Goal: Communication & Community: Answer question/provide support

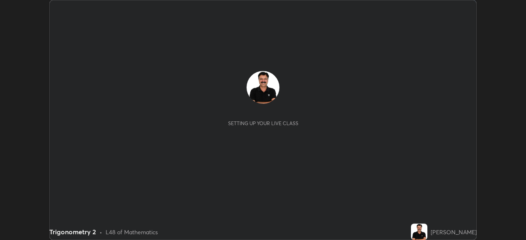
scroll to position [240, 525]
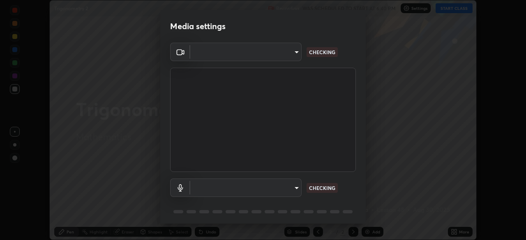
type input "51d019597c161c0694d5583d1f2c643560fde39fe8f4b4da8ea140d4d4830f4c"
click at [295, 187] on body "Erase all Trigonometry 2 Recording WAS SCHEDULED TO START AT 6:40 PM Settings S…" at bounding box center [263, 120] width 526 height 240
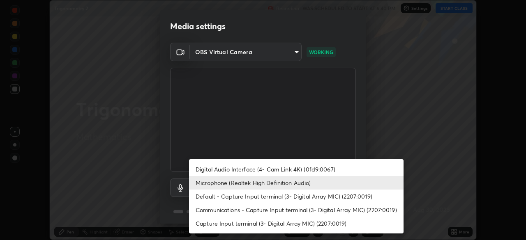
click at [249, 171] on li "Digital Audio Interface (4- Cam Link 4K) (0fd9:0067)" at bounding box center [296, 170] width 214 height 14
type input "a4bf806e174f28b514a09e546bfe975c56b30a4ccca1efc4e67561df13b2c2e5"
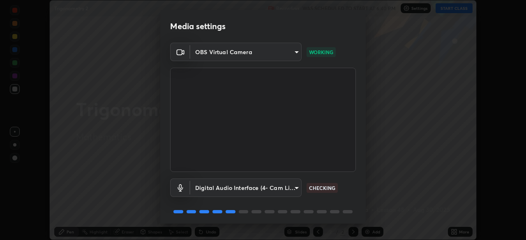
scroll to position [29, 0]
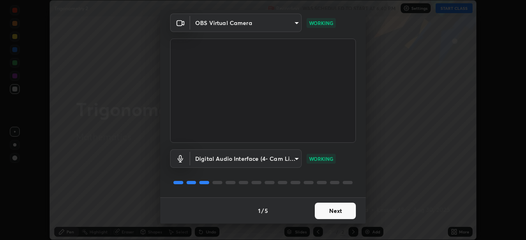
click at [324, 212] on button "Next" at bounding box center [335, 211] width 41 height 16
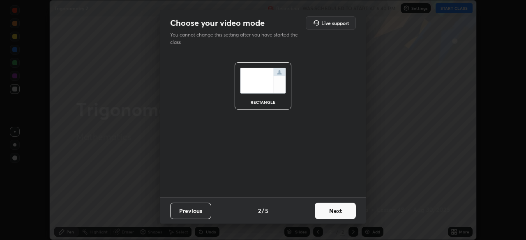
scroll to position [0, 0]
click at [329, 209] on button "Next" at bounding box center [335, 211] width 41 height 16
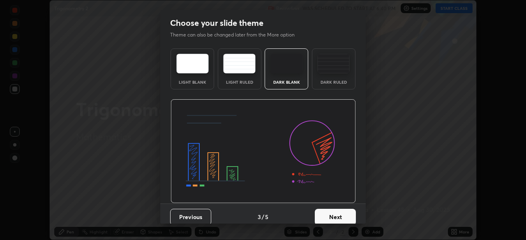
click at [335, 212] on button "Next" at bounding box center [335, 217] width 41 height 16
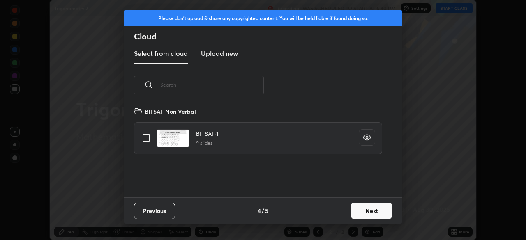
scroll to position [91, 264]
click at [355, 208] on button "Next" at bounding box center [371, 211] width 41 height 16
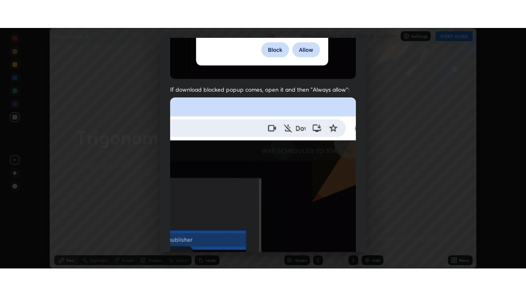
scroll to position [197, 0]
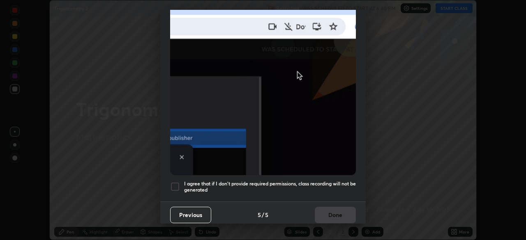
click at [174, 182] on div at bounding box center [175, 187] width 10 height 10
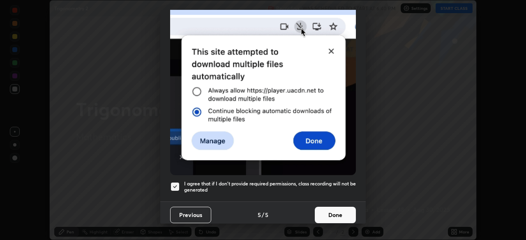
click at [329, 208] on button "Done" at bounding box center [335, 215] width 41 height 16
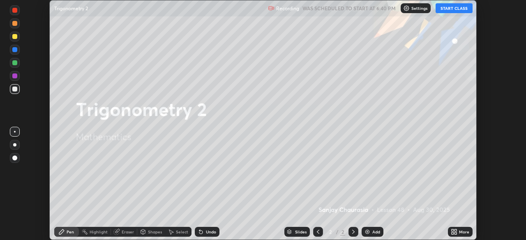
click at [453, 11] on button "START CLASS" at bounding box center [454, 8] width 37 height 10
click at [376, 232] on div "Add" at bounding box center [376, 232] width 8 height 4
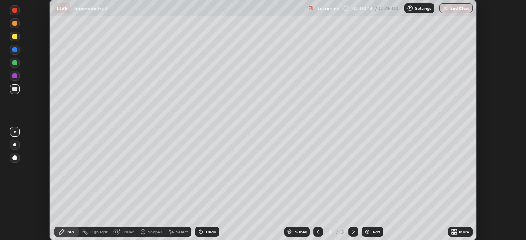
click at [452, 233] on icon at bounding box center [453, 234] width 2 height 2
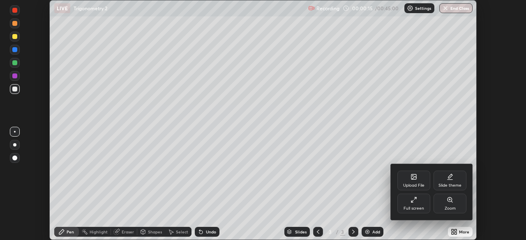
click at [411, 204] on div "Full screen" at bounding box center [413, 204] width 33 height 20
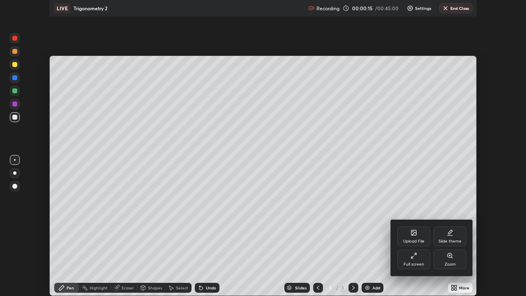
scroll to position [296, 526]
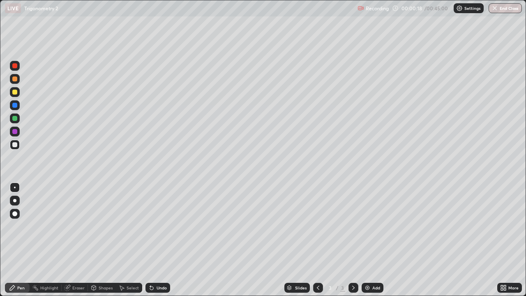
click at [16, 92] on div at bounding box center [14, 92] width 5 height 5
click at [15, 81] on div at bounding box center [14, 78] width 5 height 5
click at [16, 93] on div at bounding box center [14, 92] width 5 height 5
click at [13, 132] on div at bounding box center [14, 131] width 5 height 5
click at [16, 145] on div at bounding box center [14, 144] width 5 height 5
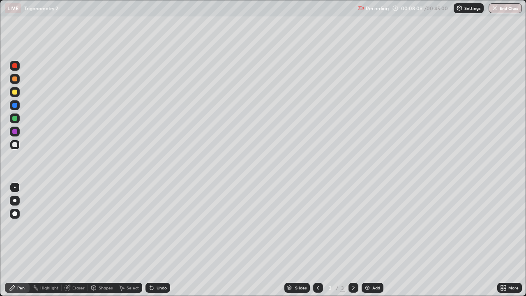
click at [14, 120] on div at bounding box center [14, 118] width 5 height 5
click at [78, 240] on div "Eraser" at bounding box center [78, 288] width 12 height 4
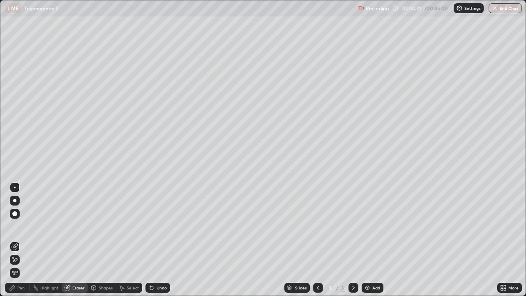
click at [78, 240] on div "Eraser" at bounding box center [78, 288] width 12 height 4
click at [23, 240] on div "Pen" at bounding box center [20, 288] width 7 height 4
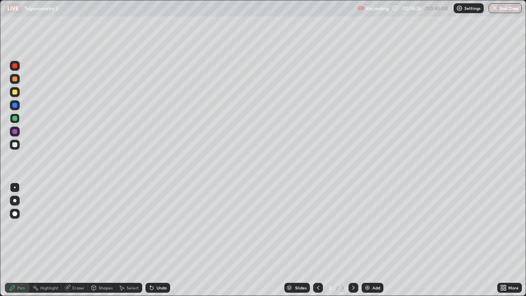
click at [15, 66] on div at bounding box center [14, 65] width 5 height 5
click at [14, 92] on div at bounding box center [14, 92] width 5 height 5
click at [368, 240] on img at bounding box center [367, 287] width 7 height 7
click at [16, 93] on div at bounding box center [14, 92] width 5 height 5
click at [15, 94] on div at bounding box center [14, 92] width 5 height 5
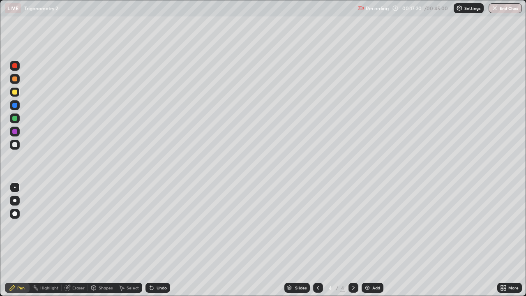
click at [15, 79] on div at bounding box center [14, 78] width 5 height 5
click at [16, 144] on div at bounding box center [14, 144] width 5 height 5
click at [80, 240] on div "Eraser" at bounding box center [78, 288] width 12 height 4
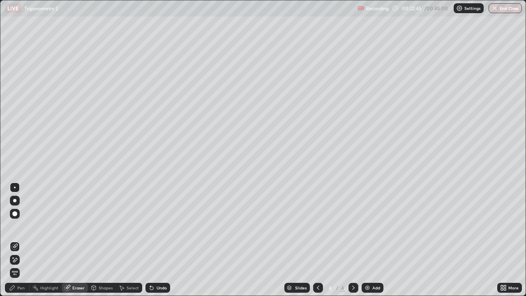
click at [27, 240] on div "Pen" at bounding box center [17, 288] width 25 height 10
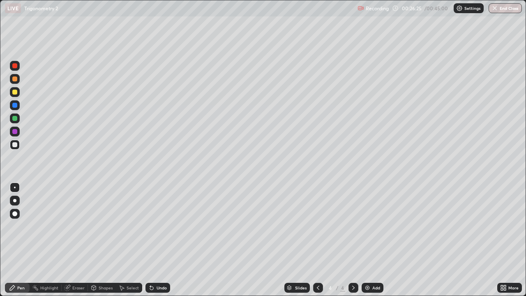
click at [78, 240] on div "Eraser" at bounding box center [78, 288] width 12 height 4
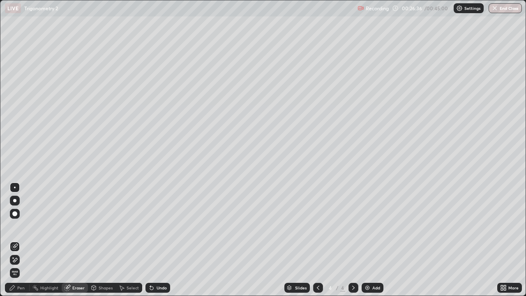
click at [15, 240] on icon at bounding box center [15, 259] width 7 height 7
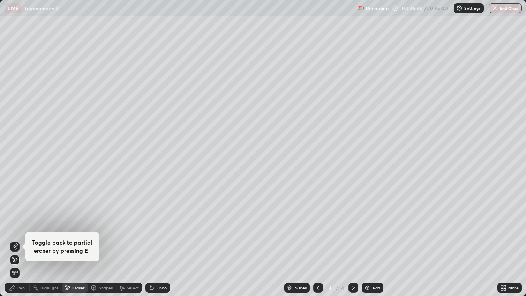
click at [23, 240] on div "Pen" at bounding box center [20, 288] width 7 height 4
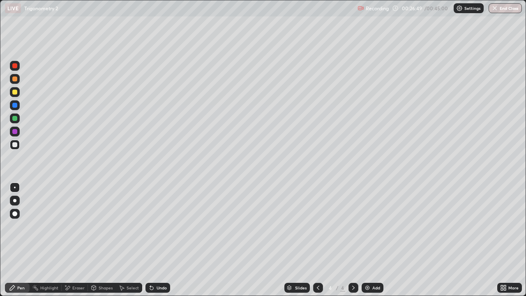
click at [14, 93] on div at bounding box center [14, 92] width 5 height 5
click at [15, 67] on div at bounding box center [14, 65] width 5 height 5
click at [16, 81] on div at bounding box center [14, 78] width 5 height 5
click at [76, 240] on div "Eraser" at bounding box center [78, 288] width 12 height 4
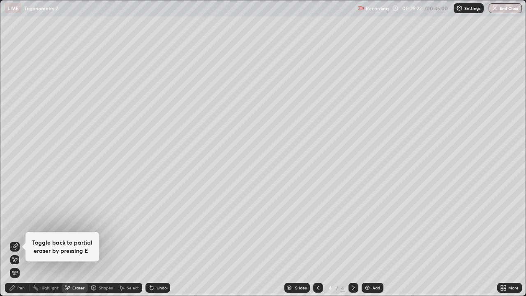
click at [23, 240] on div "Pen" at bounding box center [20, 288] width 7 height 4
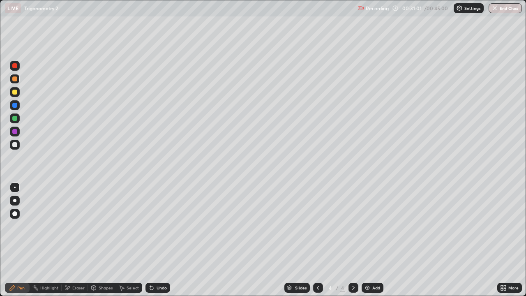
click at [370, 240] on div "Add" at bounding box center [373, 288] width 22 height 10
click at [317, 240] on icon at bounding box center [318, 287] width 7 height 7
click at [378, 240] on div "Add" at bounding box center [376, 288] width 8 height 4
click at [82, 240] on div "Eraser" at bounding box center [75, 288] width 26 height 10
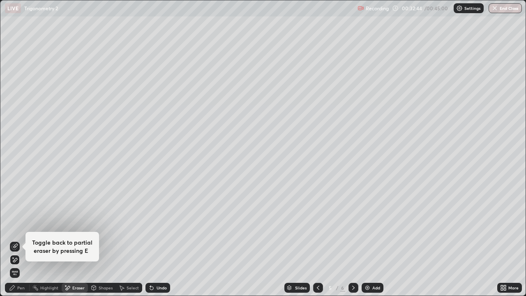
click at [24, 240] on div "Pen" at bounding box center [17, 288] width 25 height 10
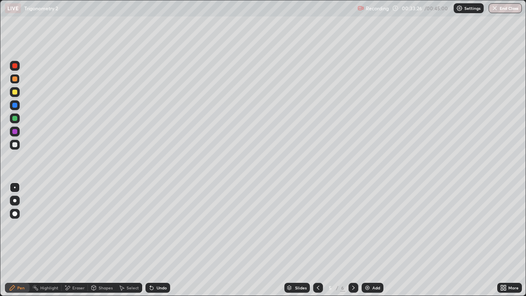
click at [14, 68] on div at bounding box center [14, 65] width 5 height 5
click at [16, 92] on div at bounding box center [14, 92] width 5 height 5
click at [15, 106] on div at bounding box center [14, 105] width 5 height 5
click at [15, 145] on div at bounding box center [14, 144] width 5 height 5
click at [16, 119] on div at bounding box center [14, 118] width 5 height 5
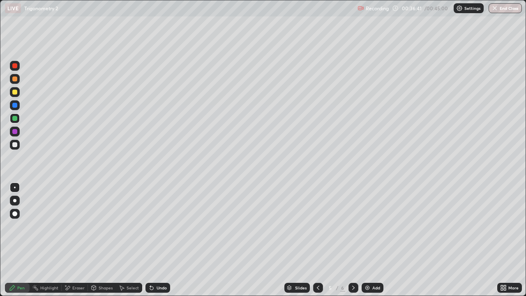
click at [17, 134] on div at bounding box center [15, 132] width 10 height 10
click at [15, 146] on div at bounding box center [14, 144] width 5 height 5
click at [83, 240] on div "Eraser" at bounding box center [78, 288] width 12 height 4
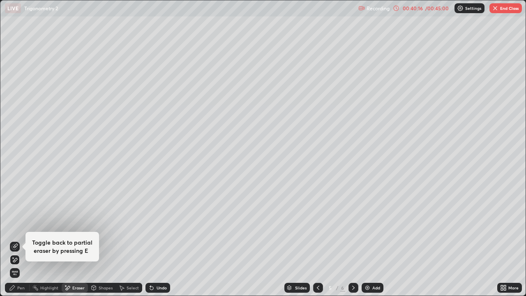
click at [23, 240] on div "Pen" at bounding box center [20, 288] width 7 height 4
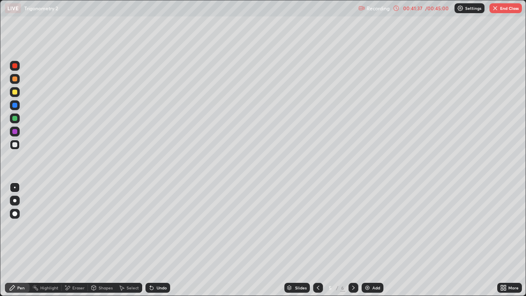
click at [18, 120] on div at bounding box center [15, 118] width 10 height 10
click at [505, 10] on button "End Class" at bounding box center [505, 8] width 32 height 10
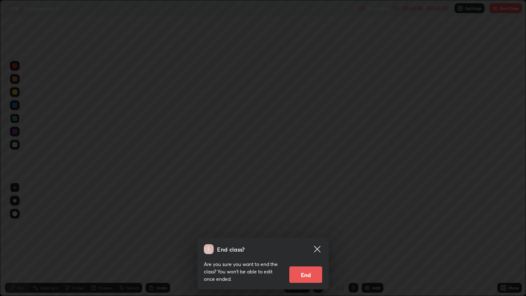
click at [308, 240] on button "End" at bounding box center [305, 274] width 33 height 16
